Goal: Transaction & Acquisition: Book appointment/travel/reservation

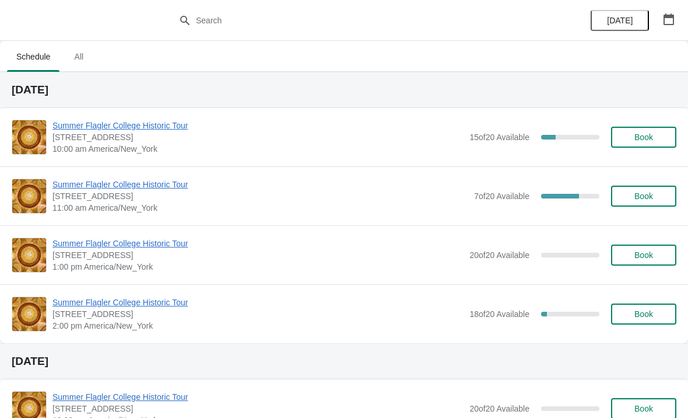
click at [157, 125] on span "Summer Flagler College Historic Tour" at bounding box center [257, 126] width 411 height 12
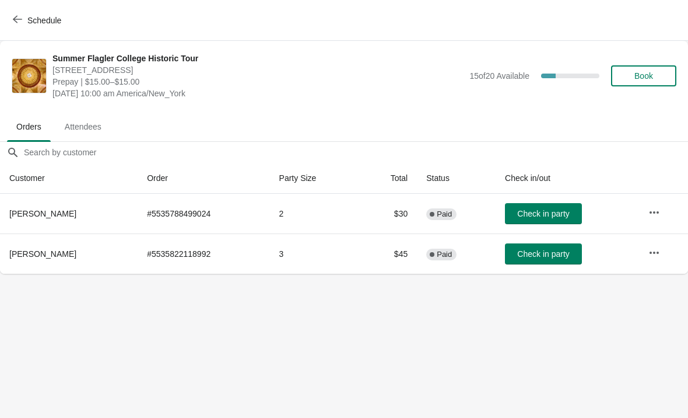
click at [541, 215] on span "Check in party" at bounding box center [543, 213] width 52 height 9
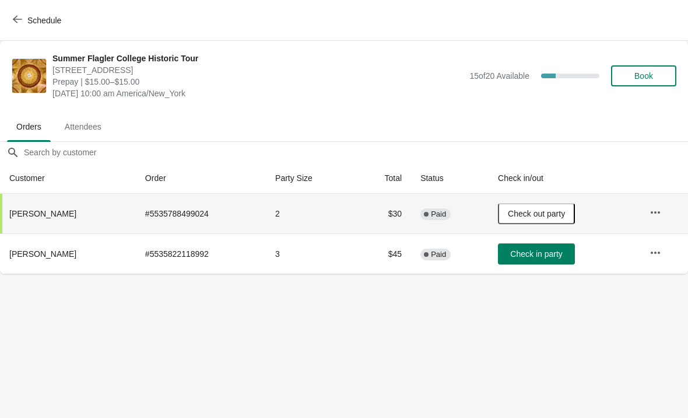
click at [30, 13] on button "Schedule" at bounding box center [38, 20] width 65 height 21
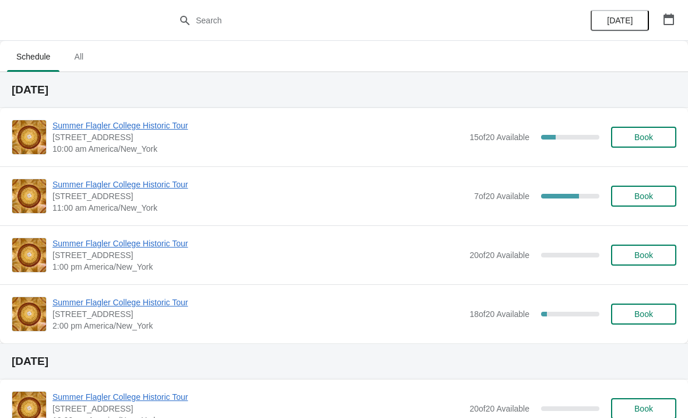
click at [122, 129] on span "Summer Flagler College Historic Tour" at bounding box center [257, 126] width 411 height 12
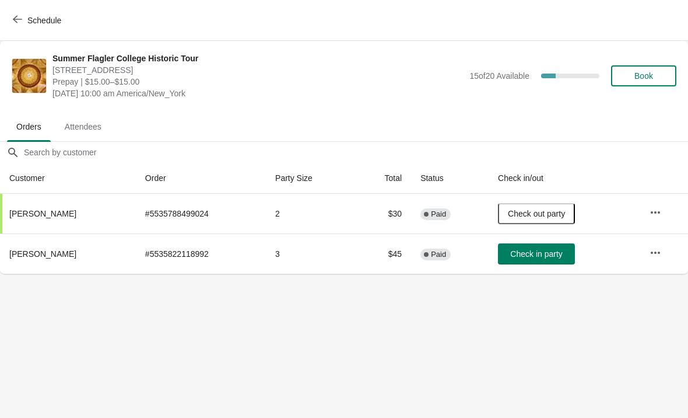
click at [646, 56] on div "Summer Flagler College Historic Tour [STREET_ADDRESS][PERSON_NAME] Prepay | $15…" at bounding box center [364, 75] width 624 height 47
click at [661, 74] on span "Book" at bounding box center [644, 75] width 44 height 9
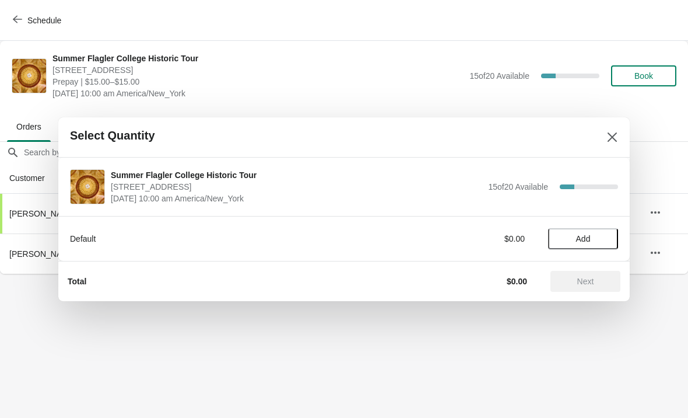
click at [594, 234] on span "Add" at bounding box center [583, 238] width 49 height 9
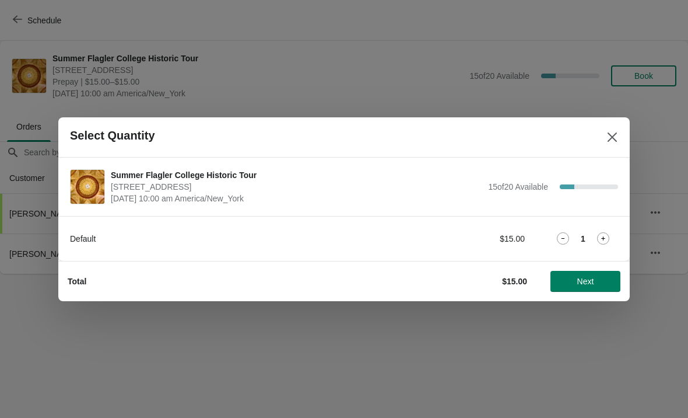
click at [602, 236] on icon at bounding box center [603, 238] width 12 height 12
click at [608, 237] on icon at bounding box center [603, 238] width 12 height 12
click at [588, 279] on span "Next" at bounding box center [585, 280] width 17 height 9
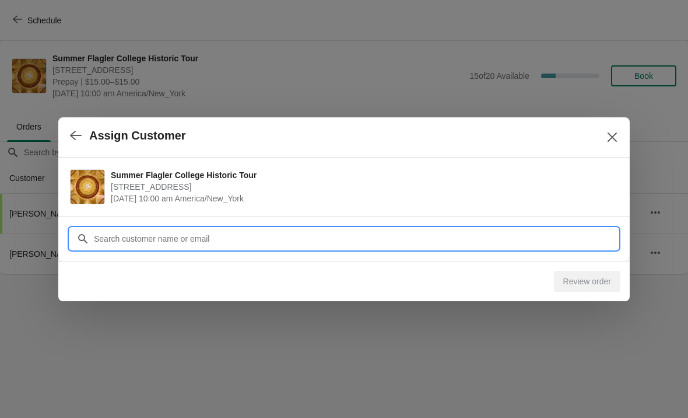
click at [234, 237] on input "Customer" at bounding box center [355, 238] width 525 height 21
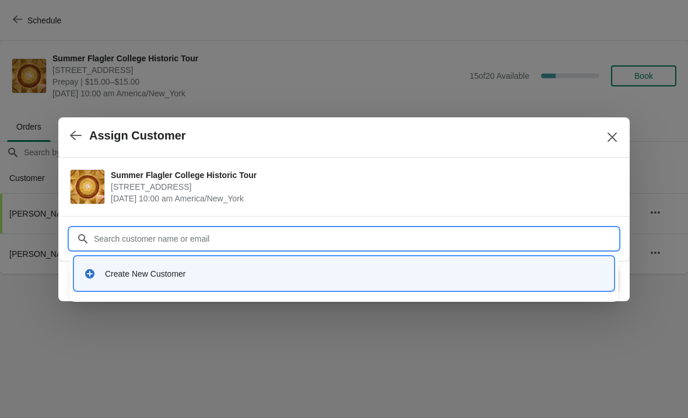
click at [145, 282] on div "Create New Customer" at bounding box center [344, 273] width 530 height 24
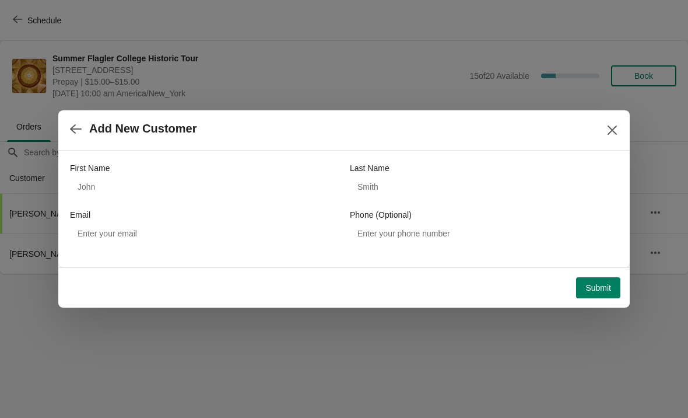
click at [215, 212] on div "Email" at bounding box center [204, 215] width 268 height 12
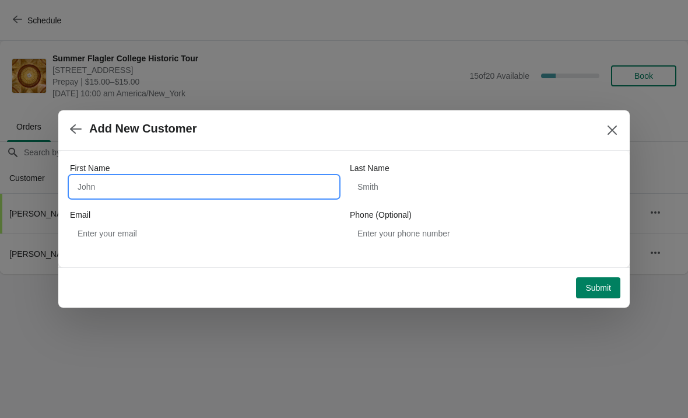
click at [265, 184] on input "First Name" at bounding box center [204, 186] width 268 height 21
type input "[PERSON_NAME]"
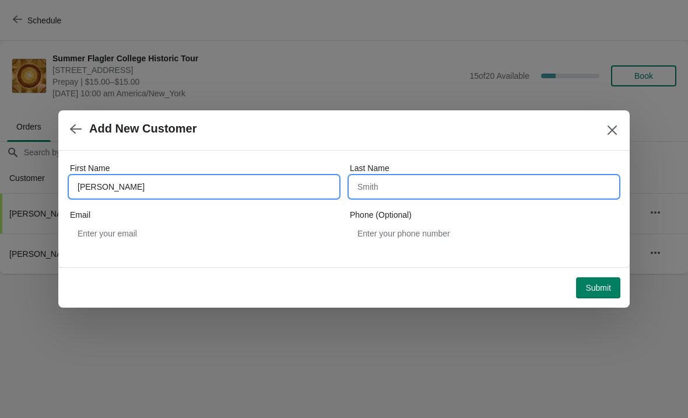
click at [402, 179] on input "Last Name" at bounding box center [484, 186] width 268 height 21
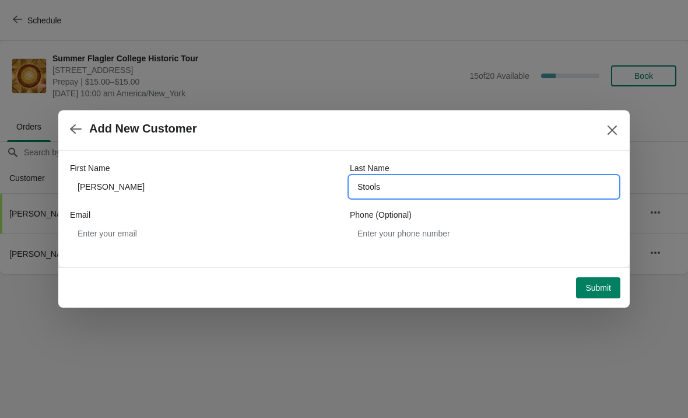
click at [455, 195] on input "Stools" at bounding box center [484, 186] width 268 height 21
type input "Stolow"
